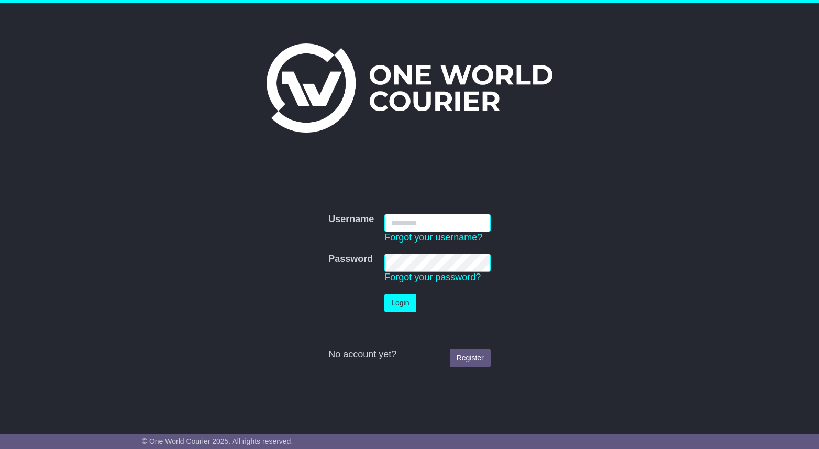
type input "**********"
click at [397, 303] on button "Login" at bounding box center [399, 303] width 31 height 18
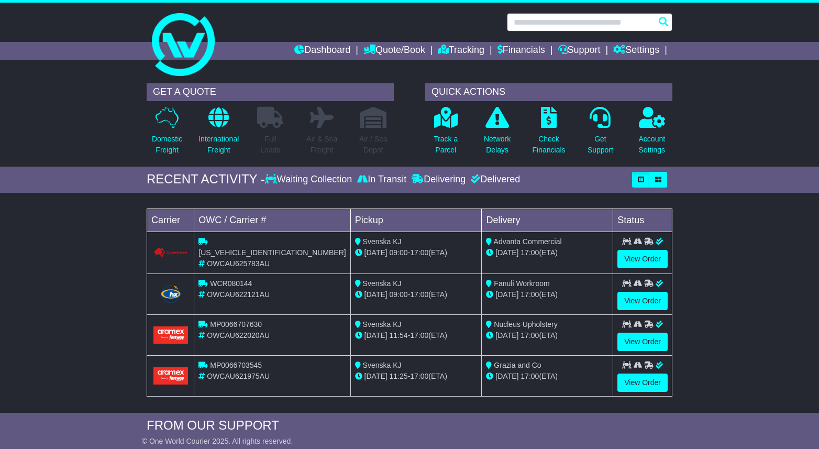
click at [568, 26] on input "text" at bounding box center [590, 22] width 166 height 18
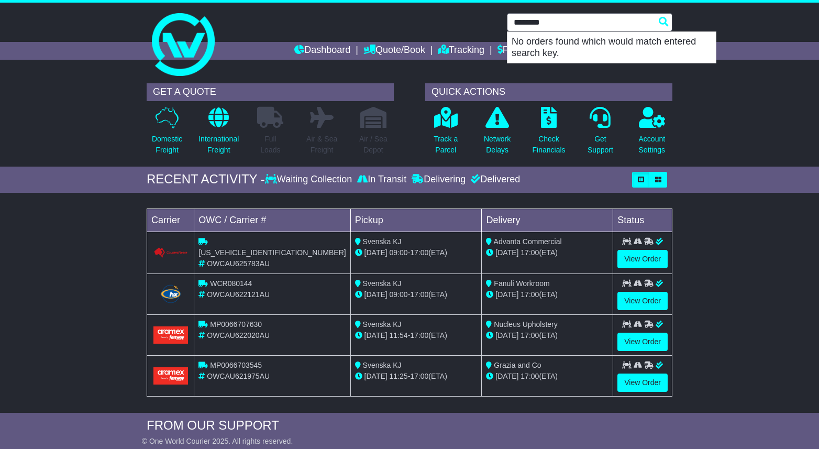
type input "********"
